Goal: Task Accomplishment & Management: Manage account settings

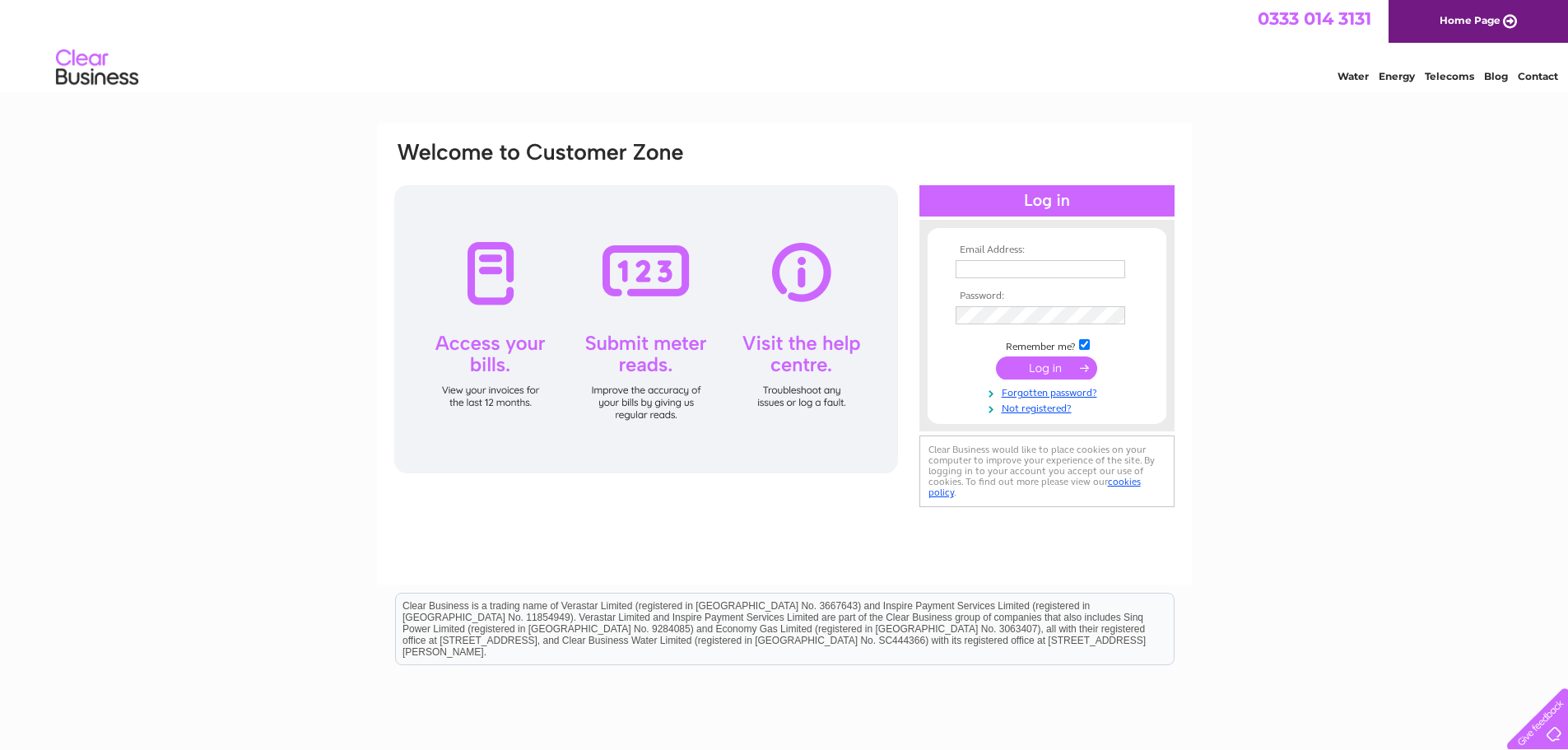
click at [1068, 260] on input "text" at bounding box center [1041, 269] width 170 height 18
type input "[EMAIL_ADDRESS][DOMAIN_NAME]"
click at [1052, 368] on input "submit" at bounding box center [1046, 368] width 101 height 23
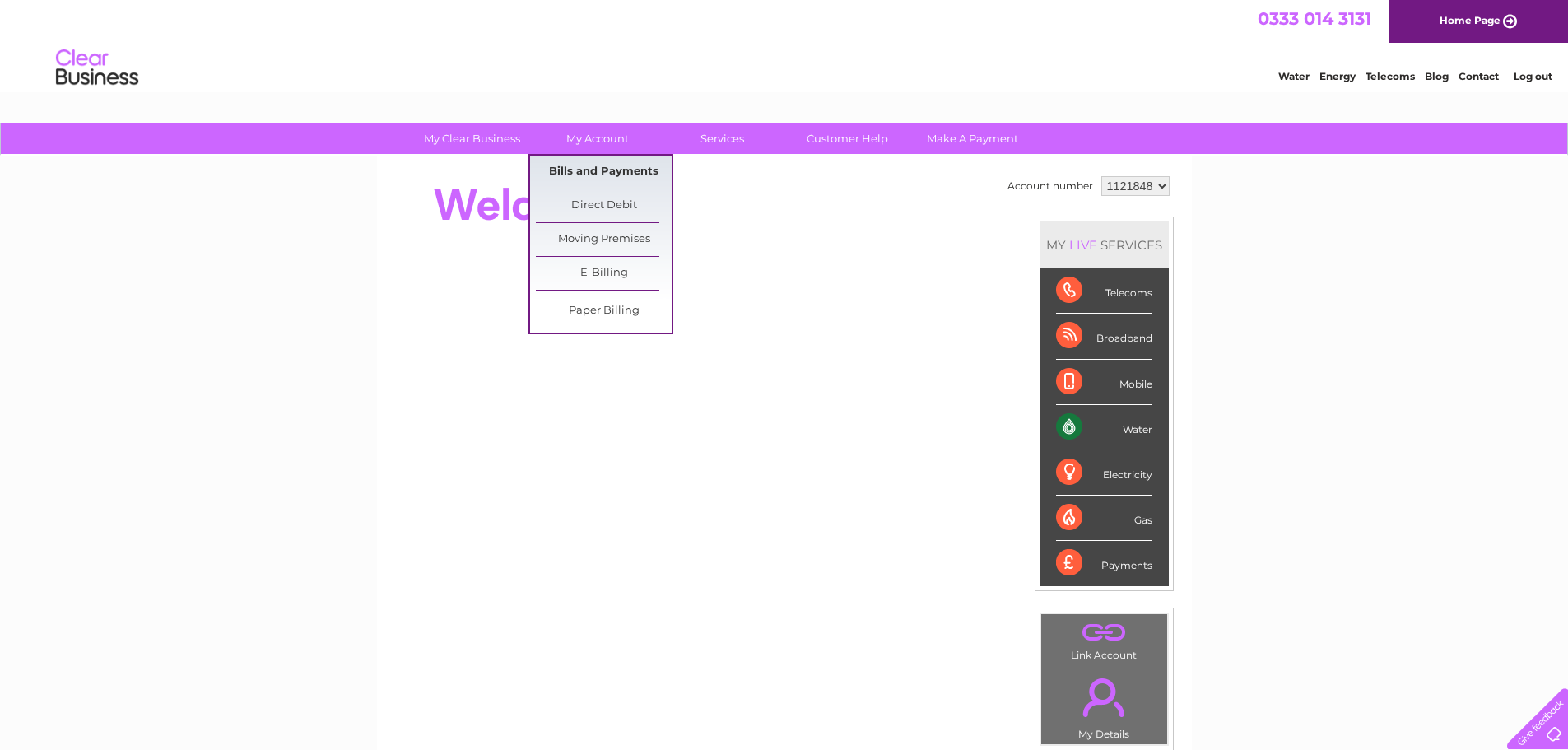
click at [574, 165] on link "Bills and Payments" at bounding box center [603, 172] width 136 height 33
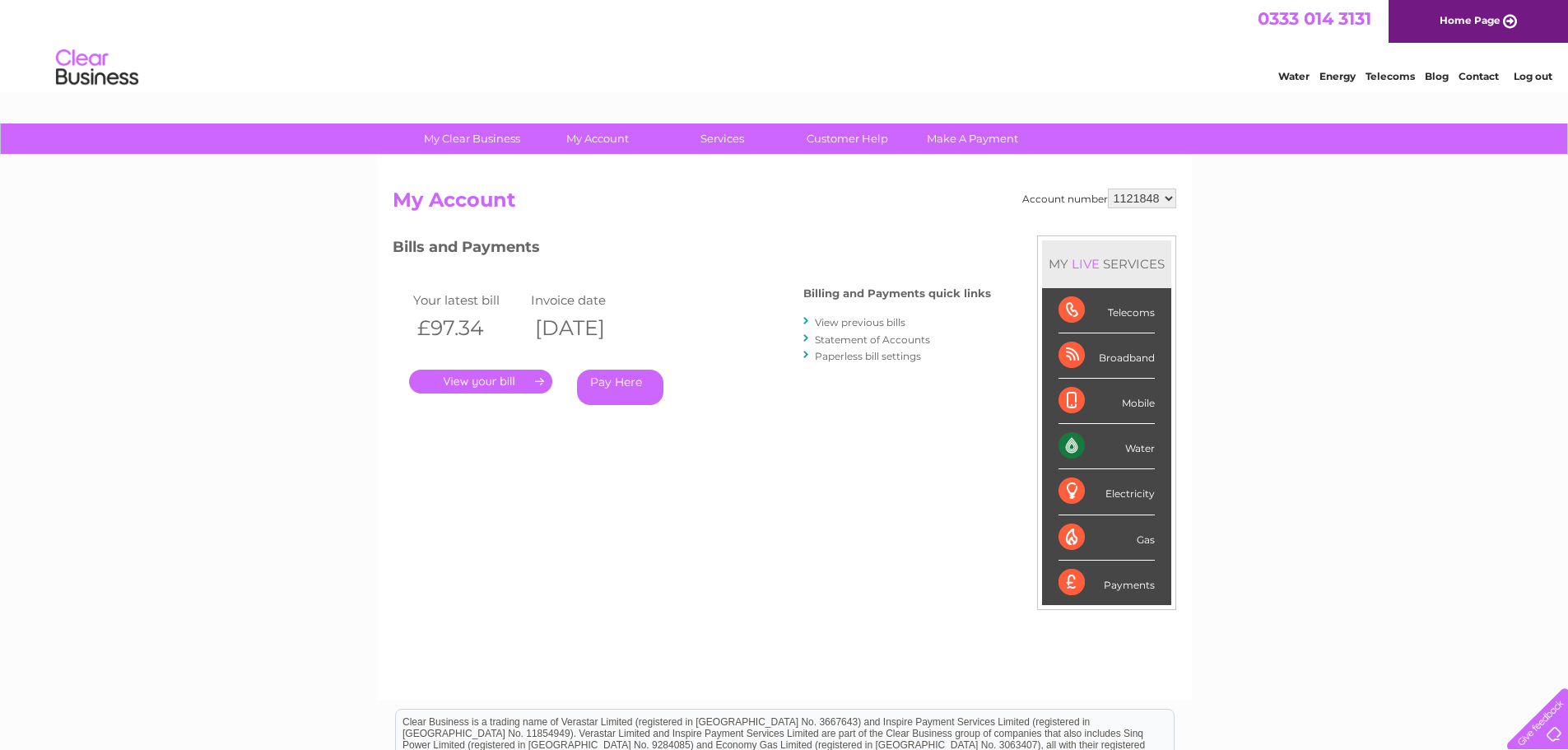
click at [459, 386] on link "." at bounding box center [481, 381] width 143 height 23
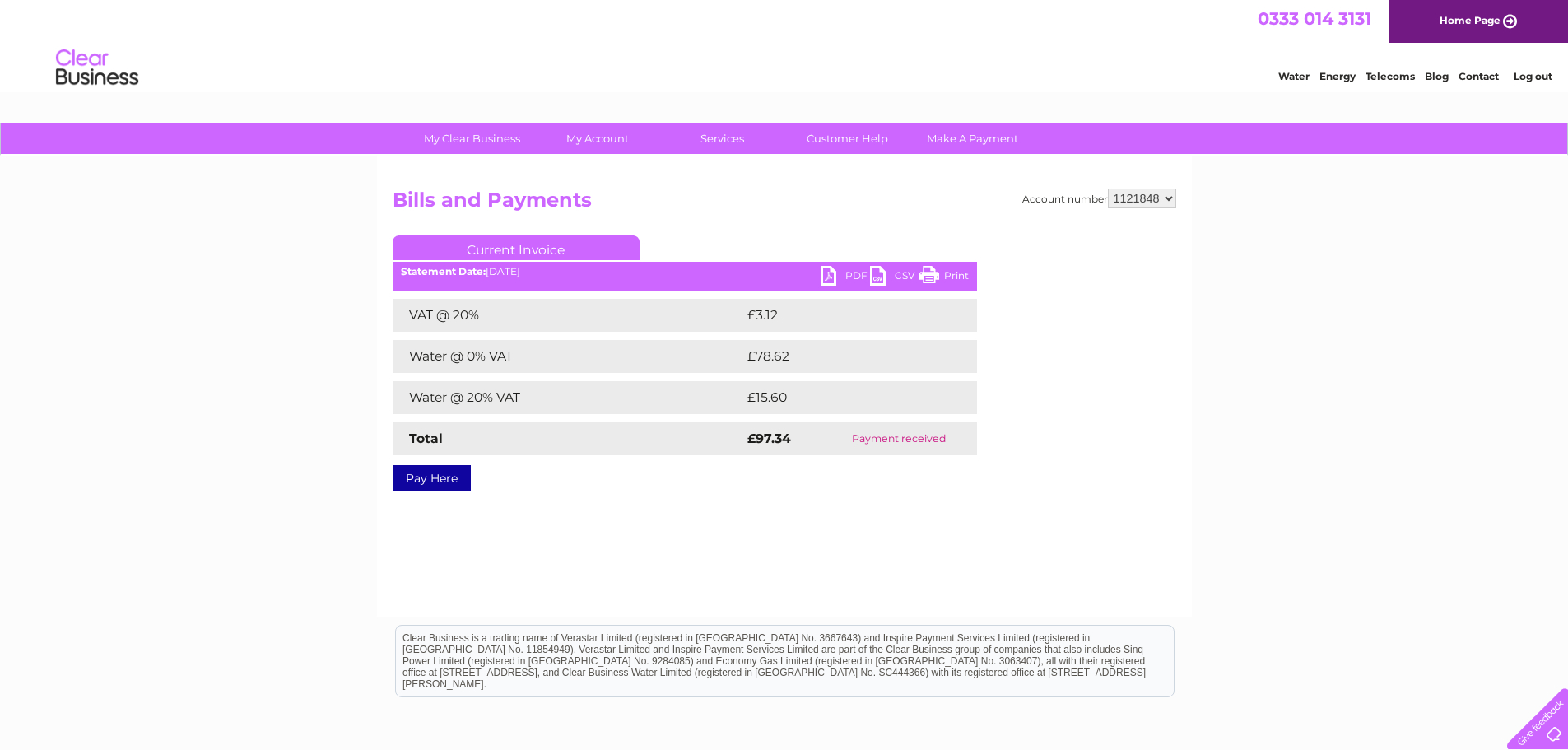
click at [836, 277] on link "PDF" at bounding box center [845, 278] width 50 height 23
click at [844, 275] on link "PDF" at bounding box center [845, 278] width 50 height 23
click at [1220, 471] on div "My Clear Business Login Details My Details My Preferences Link Account My Accou…" at bounding box center [784, 510] width 1568 height 774
